Goal: Task Accomplishment & Management: Manage account settings

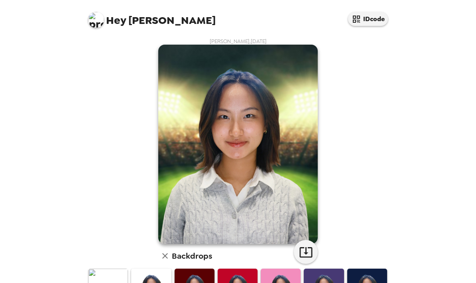
scroll to position [46, 0]
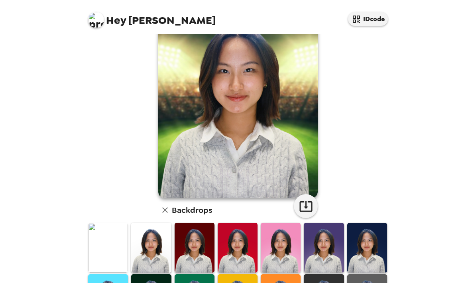
click at [146, 242] on img at bounding box center [151, 248] width 40 height 50
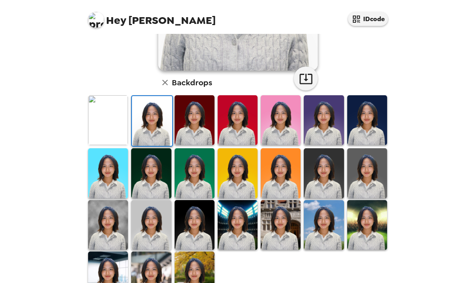
click at [192, 263] on img at bounding box center [195, 277] width 40 height 50
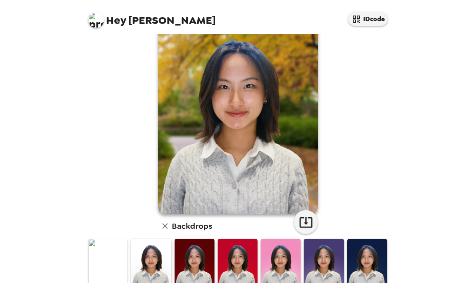
scroll to position [38, 0]
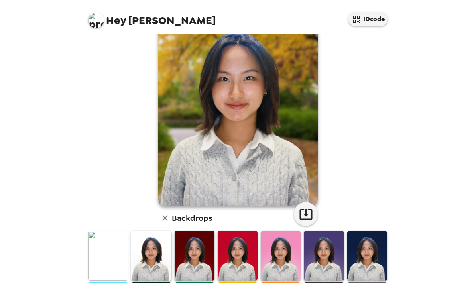
click at [113, 245] on img at bounding box center [108, 256] width 40 height 50
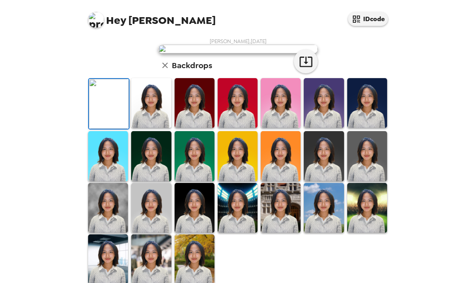
scroll to position [0, 0]
click at [231, 53] on img at bounding box center [238, 49] width 160 height 9
click at [109, 129] on img at bounding box center [109, 104] width 40 height 50
click at [150, 128] on img at bounding box center [151, 103] width 40 height 50
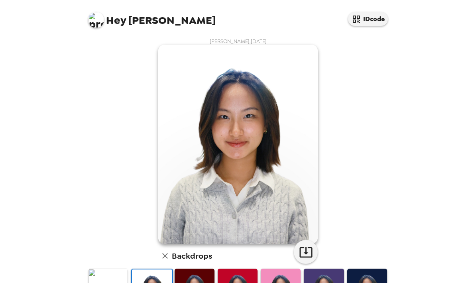
click at [103, 255] on div "[PERSON_NAME] , [DATE] Backdrops" at bounding box center [238, 257] width 303 height 438
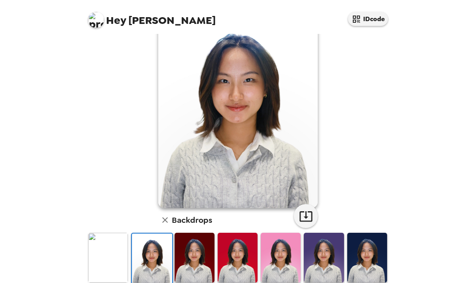
scroll to position [53, 0]
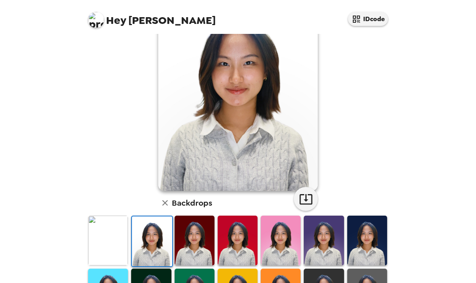
click at [109, 245] on img at bounding box center [108, 241] width 40 height 50
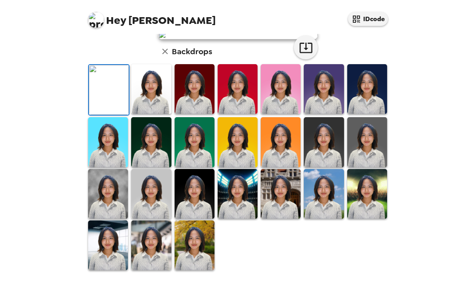
click at [238, 39] on img at bounding box center [238, 35] width 160 height 9
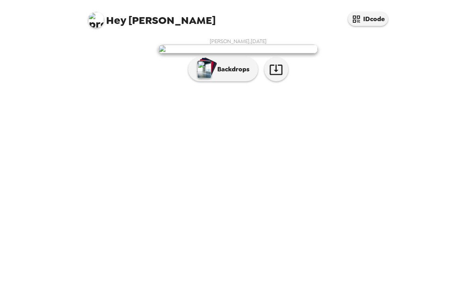
click at [278, 75] on icon "button" at bounding box center [276, 70] width 13 height 10
click at [218, 74] on p "Backdrops" at bounding box center [231, 70] width 36 height 10
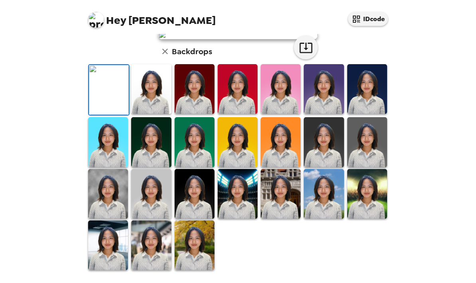
scroll to position [174, 0]
click at [106, 271] on img at bounding box center [108, 246] width 40 height 50
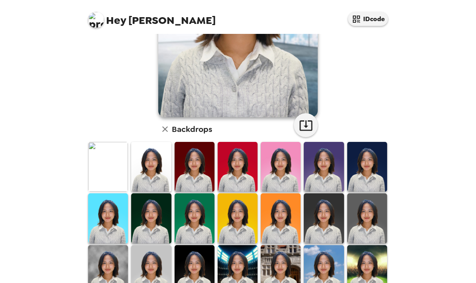
scroll to position [136, 0]
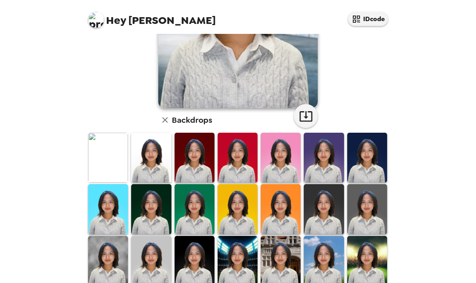
click at [107, 265] on img at bounding box center [108, 261] width 40 height 50
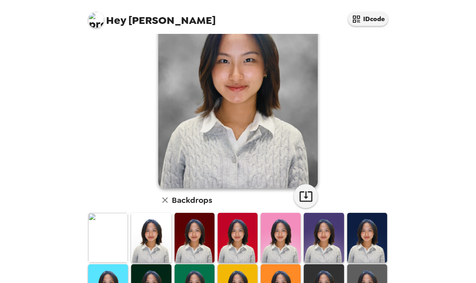
scroll to position [33, 0]
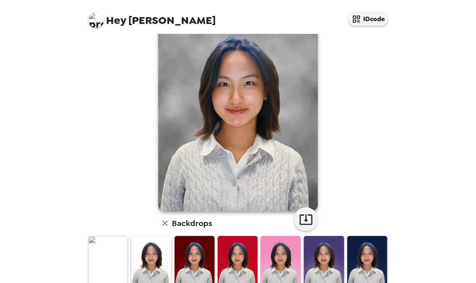
click at [306, 219] on icon "button" at bounding box center [306, 220] width 14 height 14
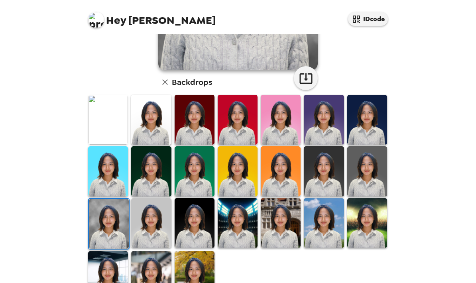
scroll to position [174, 0]
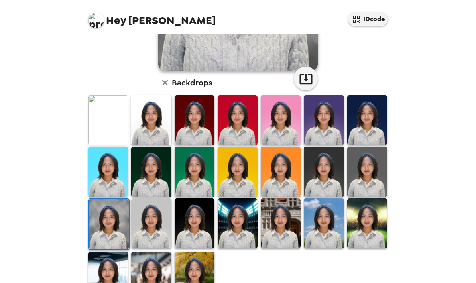
click at [359, 121] on img at bounding box center [368, 120] width 40 height 50
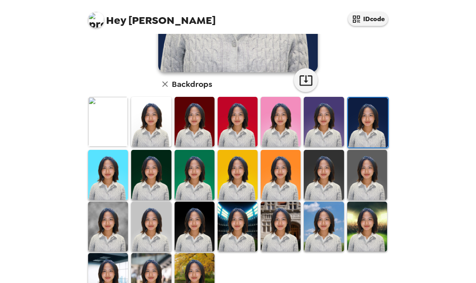
click at [310, 188] on img at bounding box center [324, 175] width 40 height 50
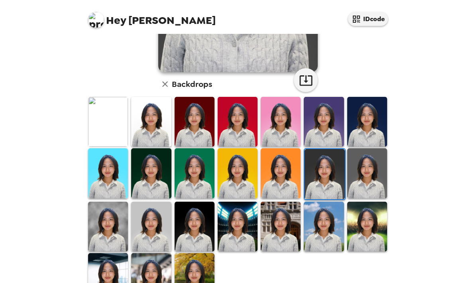
scroll to position [56, 0]
